Goal: Communication & Community: Answer question/provide support

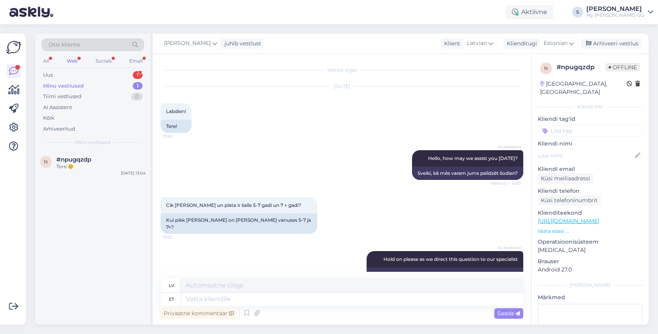
scroll to position [2364, 0]
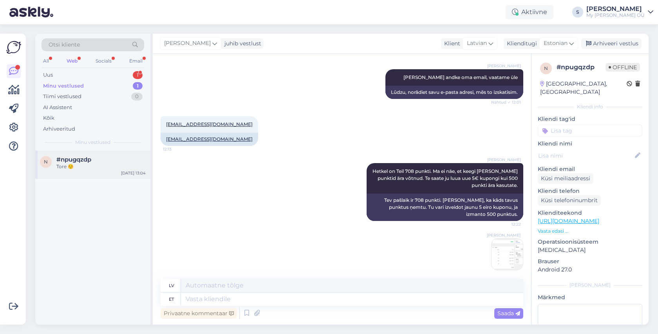
click at [87, 160] on span "#npugqzdp" at bounding box center [73, 159] width 35 height 7
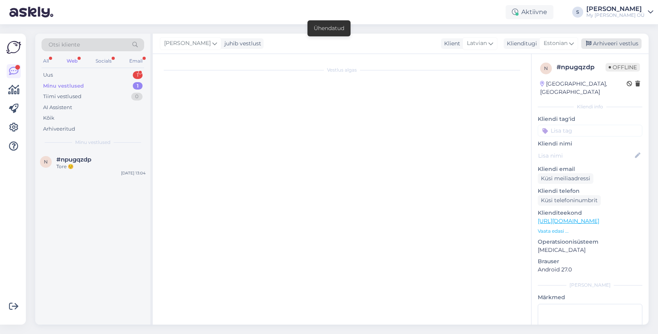
click at [609, 43] on div "Arhiveeri vestlus" at bounding box center [611, 43] width 60 height 11
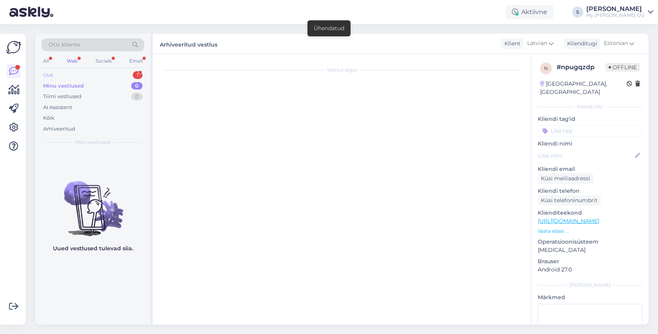
click at [81, 79] on div "Uus 1" at bounding box center [92, 75] width 103 height 11
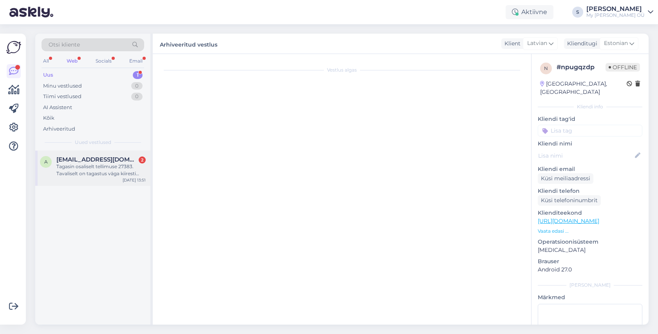
click at [101, 162] on span "[EMAIL_ADDRESS][DOMAIN_NAME]" at bounding box center [96, 159] width 81 height 7
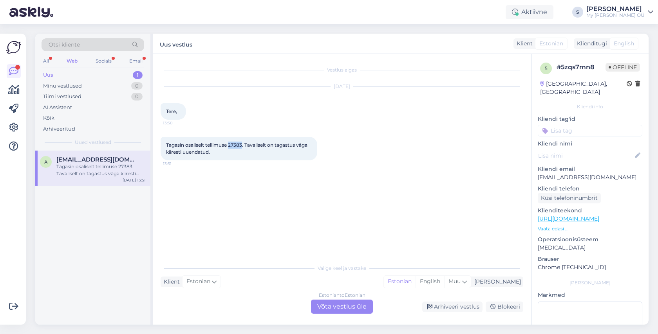
drag, startPoint x: 242, startPoint y: 144, endPoint x: 229, endPoint y: 146, distance: 13.0
click at [229, 146] on span "Tagasin osaliselt tellimuse 27383. Tavaliselt on tagastus väga kiiresti uuendat…" at bounding box center [237, 148] width 142 height 13
copy span "27383"
click at [341, 311] on div "Estonian to Estonian Võta vestlus üle" at bounding box center [342, 307] width 62 height 14
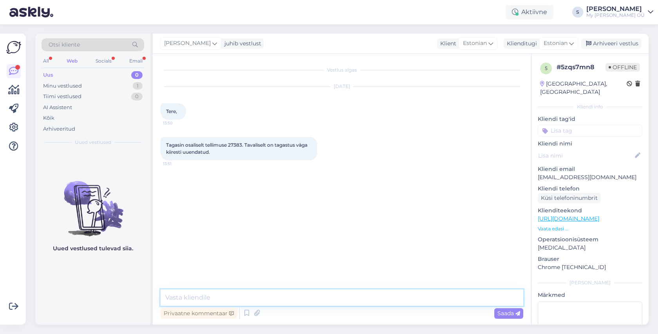
click at [270, 297] on textarea at bounding box center [341, 298] width 362 height 16
type textarea "Tere! Uurin meie laost kohe järele, üldjuhul on tõesti see protsess olnud meie …"
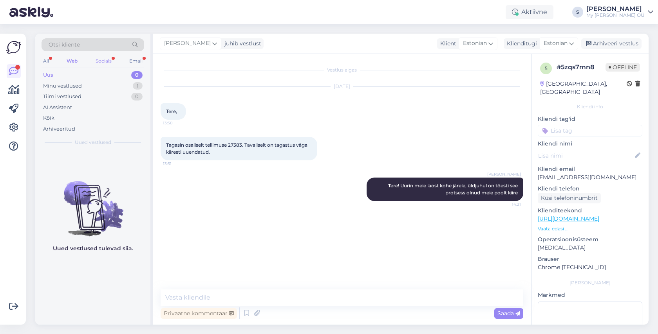
click at [101, 60] on div "Socials" at bounding box center [103, 61] width 19 height 10
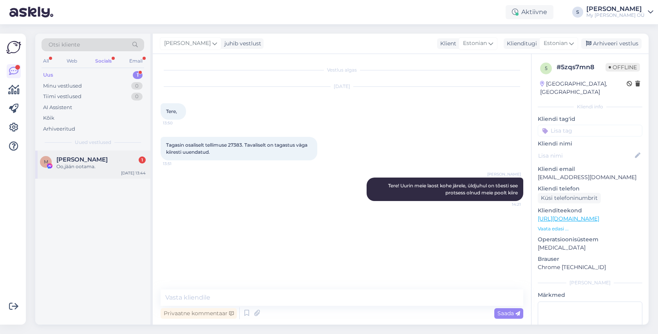
click at [81, 159] on span "[PERSON_NAME]" at bounding box center [81, 159] width 51 height 7
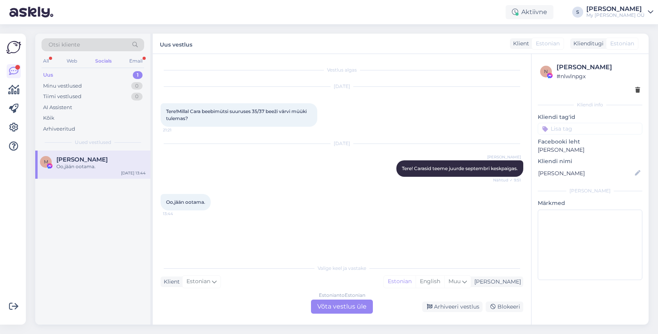
click at [331, 303] on div "Estonian to Estonian Võta vestlus üle" at bounding box center [342, 307] width 62 height 14
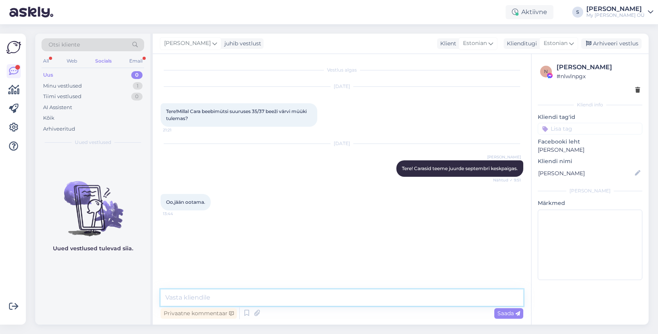
click at [312, 297] on textarea at bounding box center [341, 298] width 362 height 16
type textarea "😊"
click at [503, 315] on span "Saada" at bounding box center [508, 313] width 23 height 7
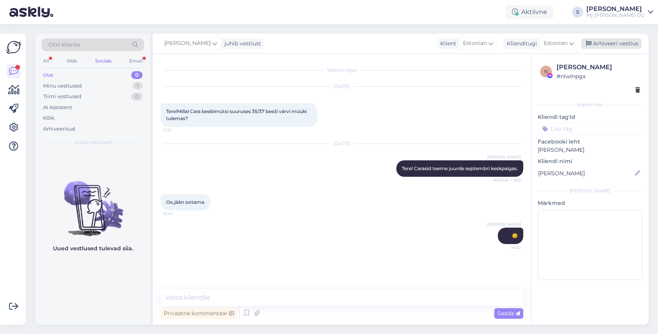
click at [608, 46] on div "Arhiveeri vestlus" at bounding box center [611, 43] width 60 height 11
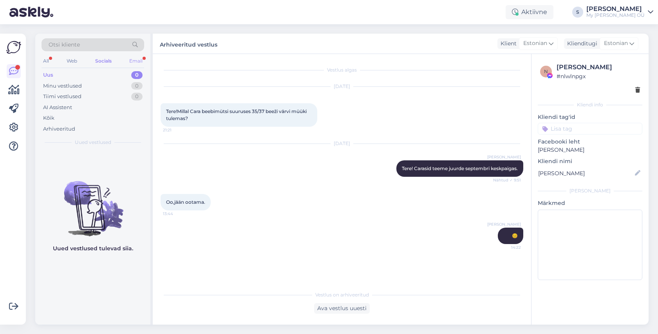
click at [135, 60] on div "Email" at bounding box center [136, 61] width 16 height 10
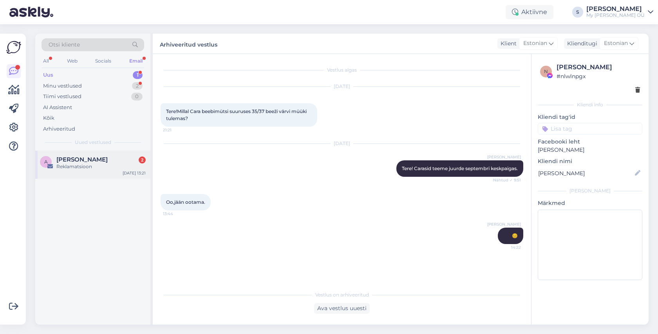
click at [81, 164] on div "Reklamatsioon" at bounding box center [100, 166] width 89 height 7
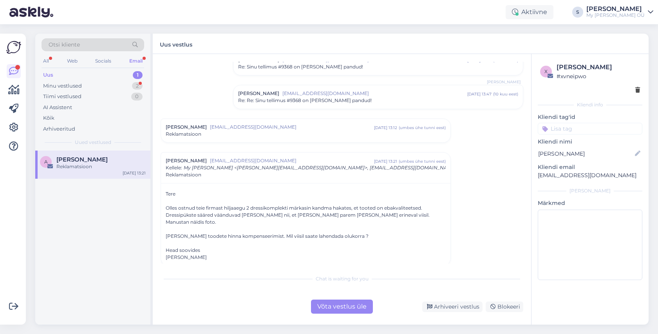
click at [335, 303] on div "Võta vestlus üle" at bounding box center [342, 307] width 62 height 14
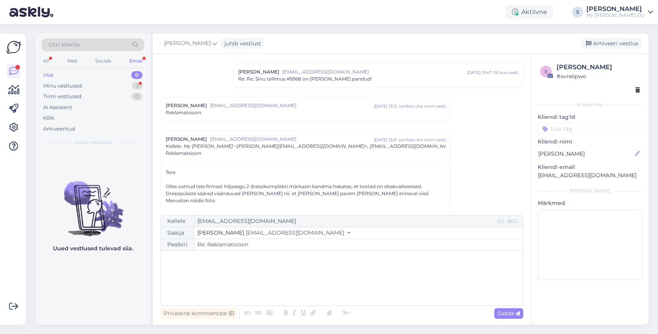
scroll to position [121, 0]
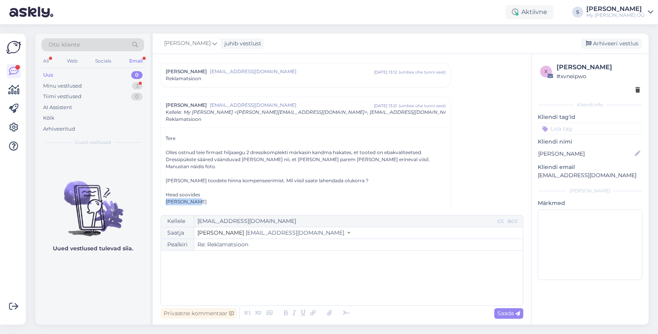
drag, startPoint x: 193, startPoint y: 194, endPoint x: 164, endPoint y: 195, distance: 29.0
click at [164, 195] on div "Tere Olles ostnud teie firmast hiljaaegu 2 dressikomplekti märkasin kandma haka…" at bounding box center [305, 169] width 289 height 83
copy div "[PERSON_NAME]"
click at [88, 83] on div "Minu vestlused 3" at bounding box center [92, 86] width 103 height 11
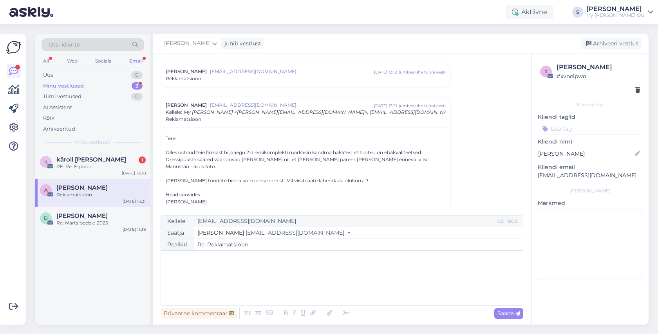
click at [229, 184] on div at bounding box center [306, 187] width 280 height 7
click at [601, 42] on div "Arhiveeri vestlus" at bounding box center [611, 43] width 60 height 11
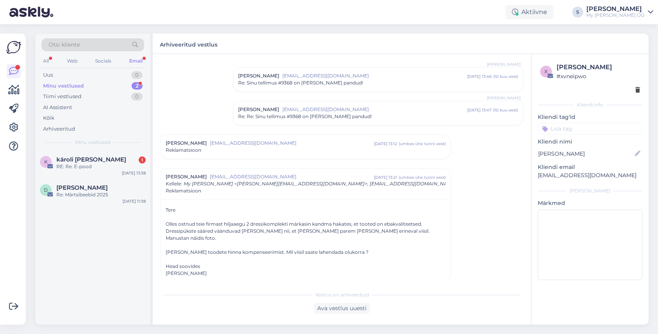
click at [76, 87] on div "Minu vestlused" at bounding box center [63, 86] width 41 height 8
click at [97, 162] on div "käroli [PERSON_NAME] 1" at bounding box center [100, 159] width 89 height 7
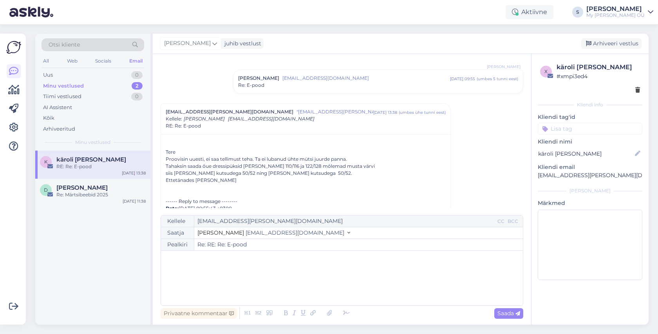
scroll to position [0, 0]
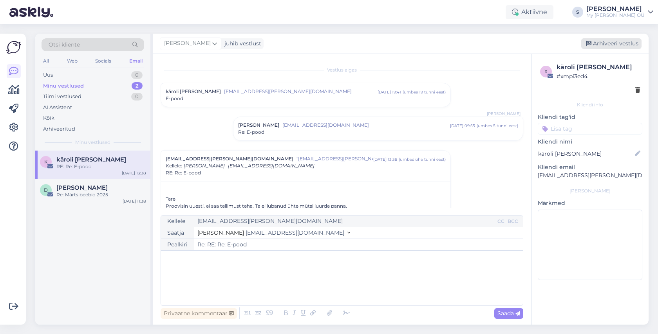
click at [599, 45] on div "Arhiveeri vestlus" at bounding box center [611, 43] width 60 height 11
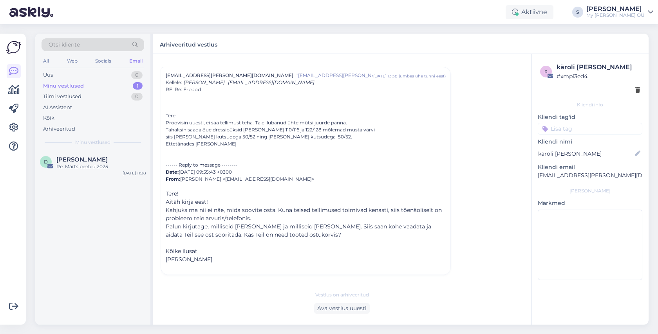
click at [84, 85] on div "Minu vestlused 1" at bounding box center [92, 86] width 103 height 11
click at [82, 97] on div "Tiimi vestlused 0" at bounding box center [92, 96] width 103 height 11
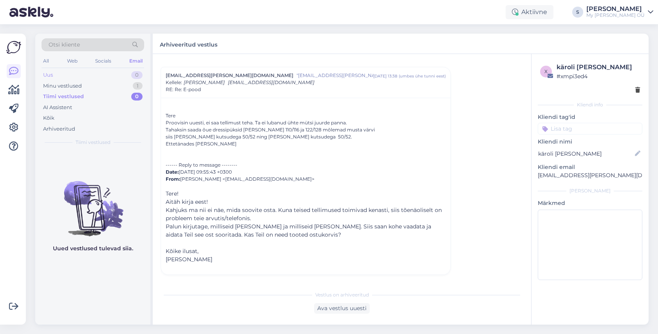
click at [79, 78] on div "Uus 0" at bounding box center [92, 75] width 103 height 11
click at [77, 86] on div "Minu vestlused" at bounding box center [62, 86] width 39 height 8
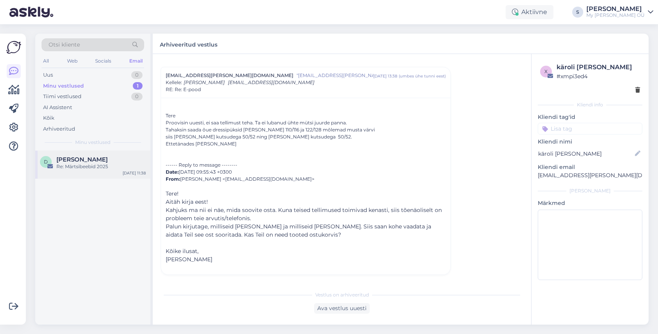
click at [81, 166] on div "Re: Märtsibeebid 2025" at bounding box center [100, 166] width 89 height 7
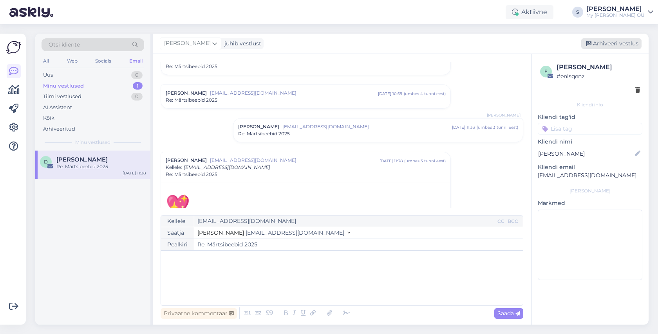
click at [605, 40] on div "Arhiveeri vestlus" at bounding box center [611, 43] width 60 height 11
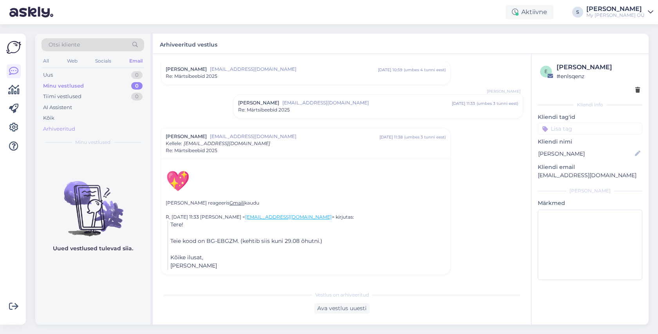
click at [61, 128] on div "Arhiveeritud" at bounding box center [59, 129] width 32 height 8
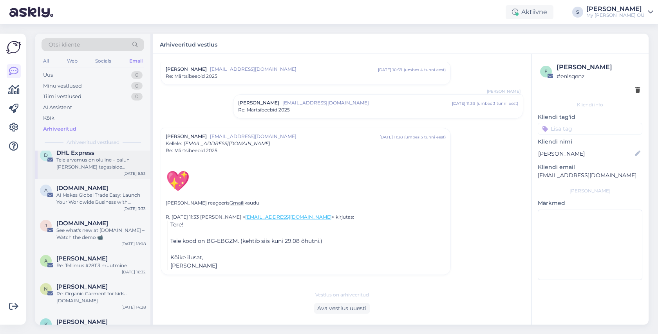
scroll to position [92, 0]
click at [91, 266] on div "Re: Tellimus #28113 muutmine" at bounding box center [100, 264] width 89 height 7
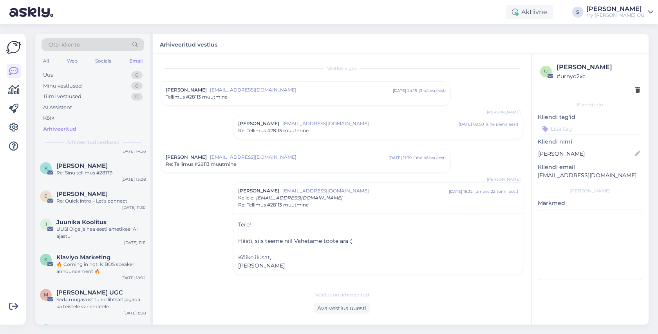
scroll to position [168, 0]
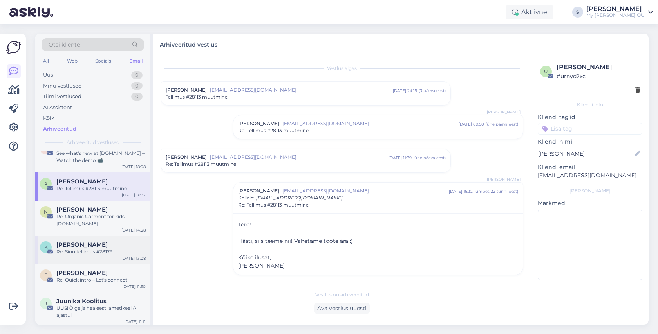
click at [88, 249] on div "Re: Sinu tellimus #28179" at bounding box center [100, 252] width 89 height 7
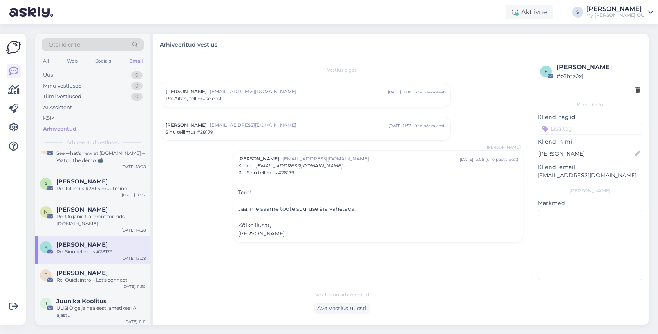
scroll to position [0, 0]
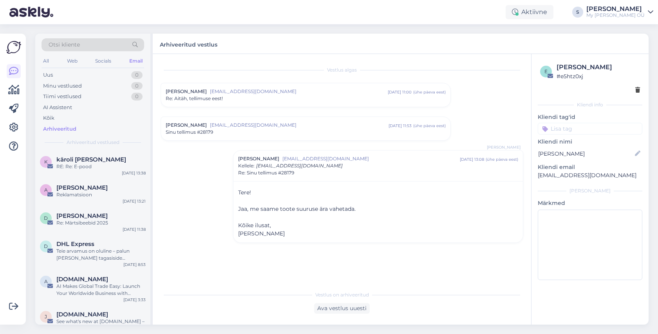
click at [82, 45] on div "Otsi kliente" at bounding box center [92, 44] width 103 height 13
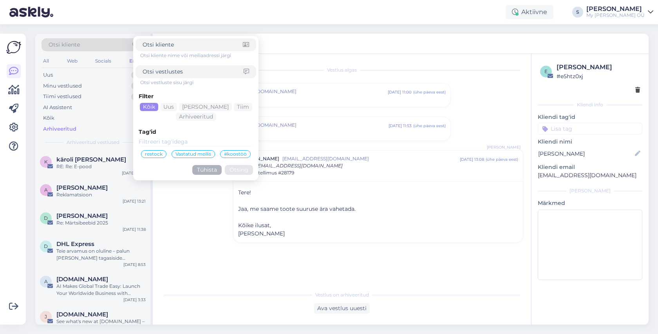
click at [170, 73] on input at bounding box center [192, 72] width 101 height 8
type input "27383"
click button "Otsing" at bounding box center [239, 170] width 28 height 10
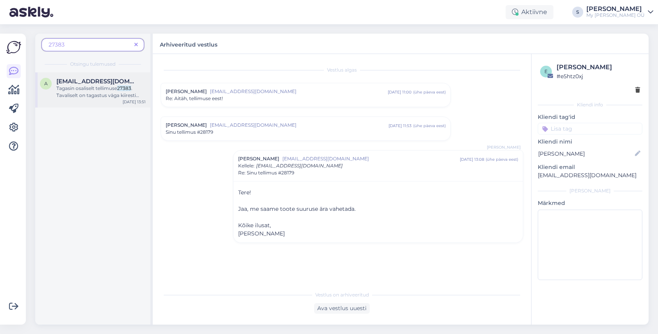
click at [103, 86] on span "Tagasin osaliselt tellimuse" at bounding box center [86, 88] width 61 height 6
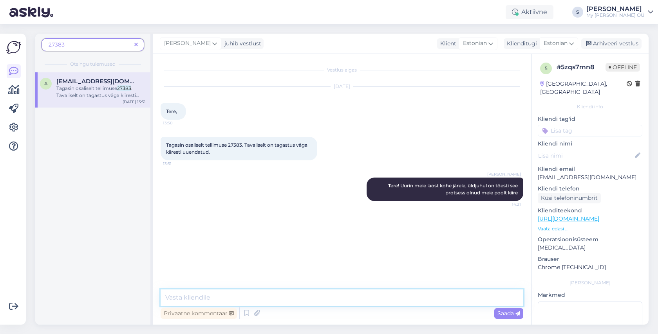
click at [246, 299] on textarea at bounding box center [341, 298] width 362 height 16
type textarea "[PERSON_NAME], et pakk ei ole meieni veel jõudnud"
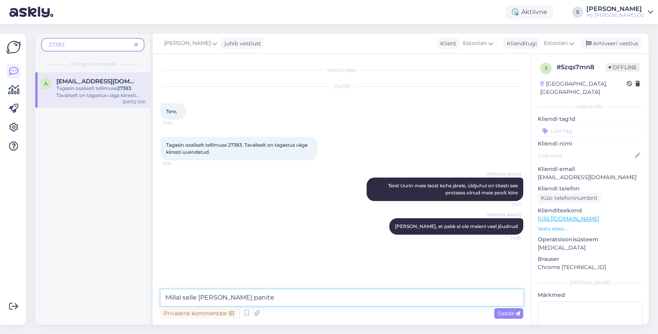
type textarea "Millal selle [PERSON_NAME] panite?"
